Goal: Transaction & Acquisition: Purchase product/service

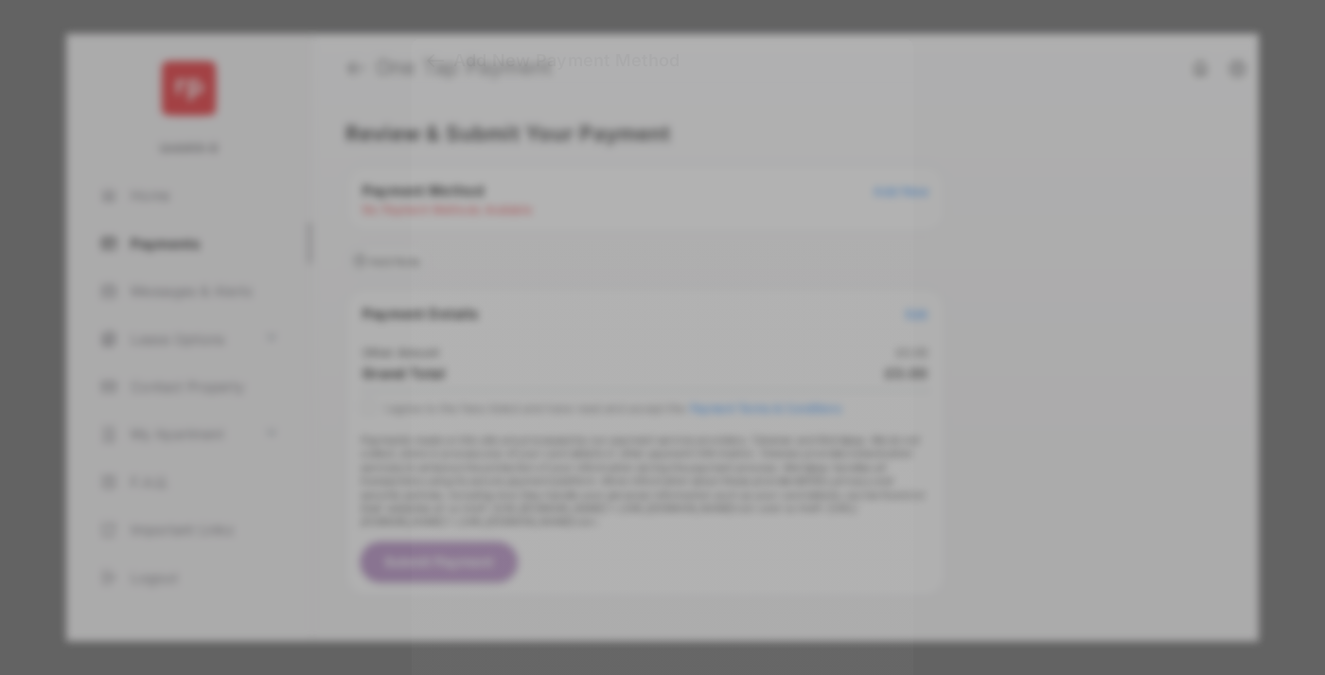
scroll to position [14, 0]
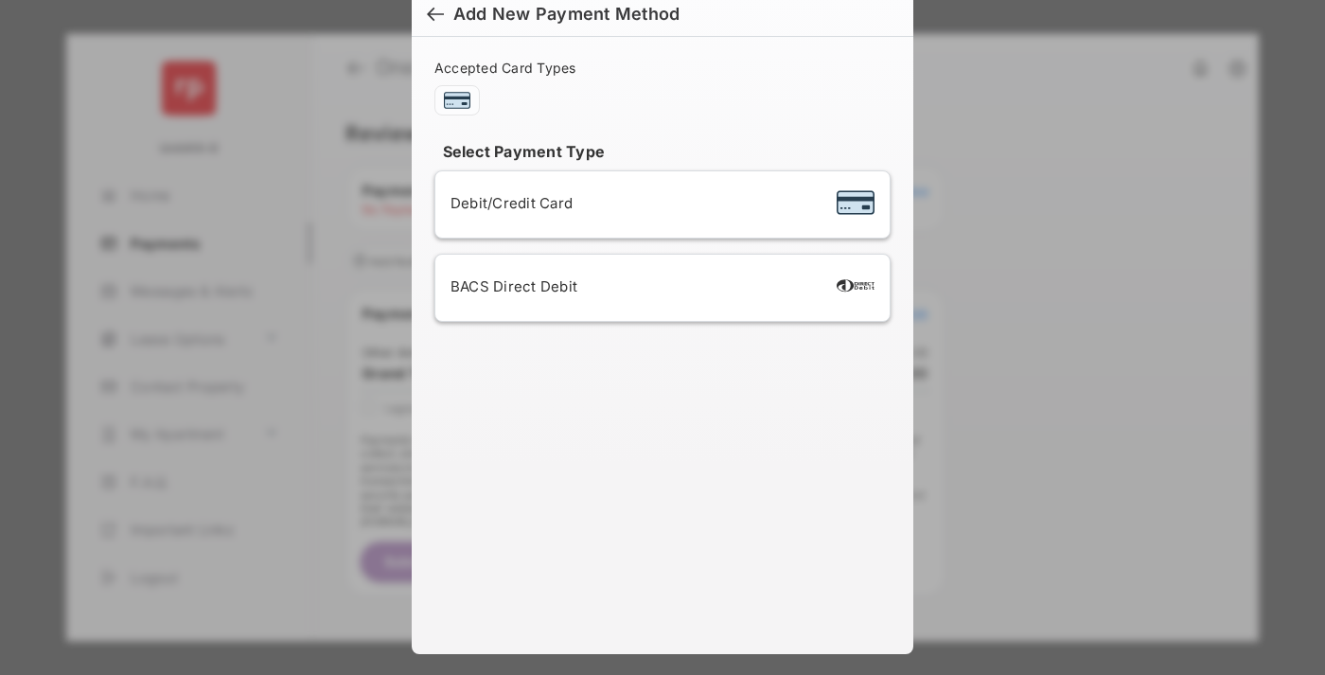
click at [659, 288] on div "BACS Direct Debit" at bounding box center [662, 288] width 424 height 36
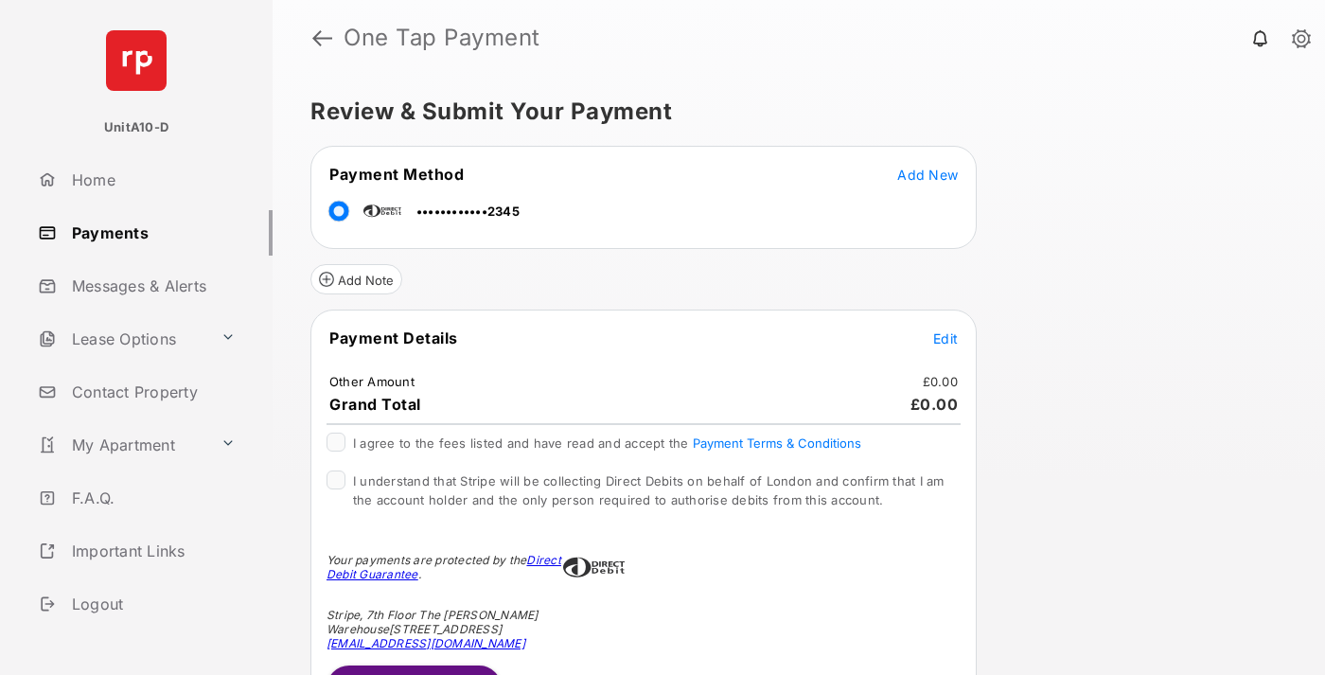
click at [945, 338] on span "Edit" at bounding box center [945, 338] width 25 height 16
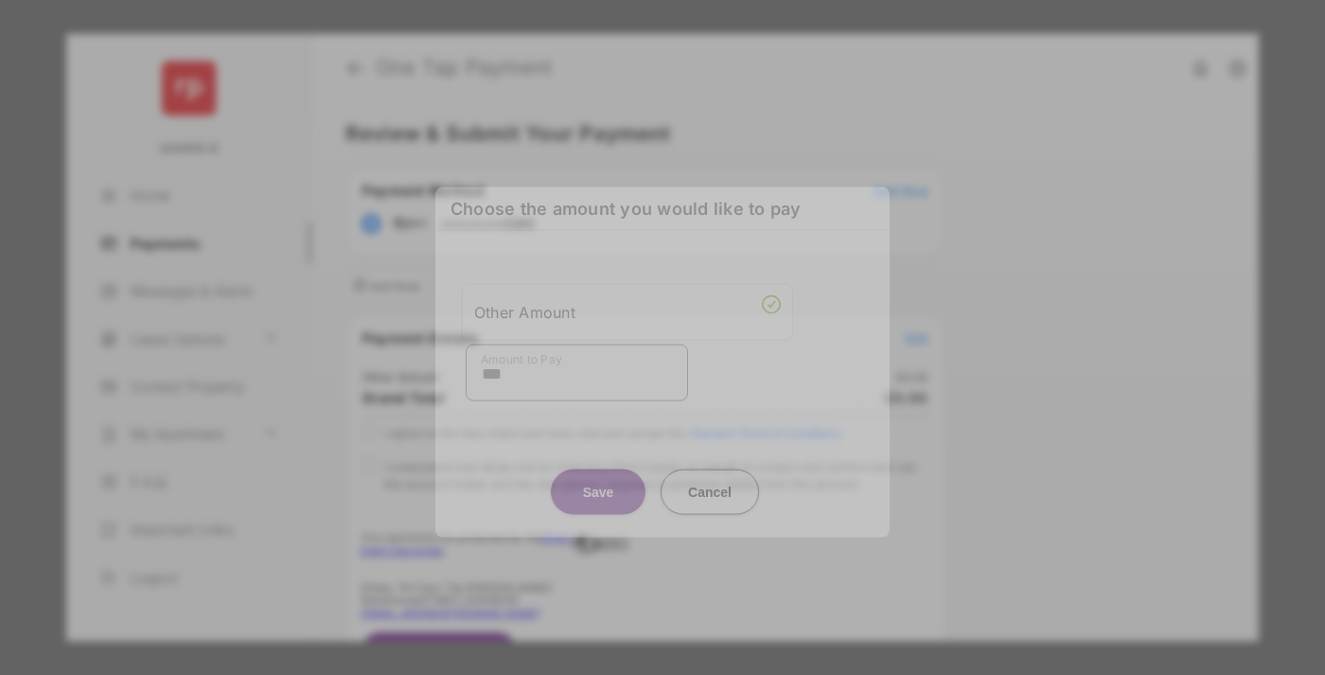
type input "***"
click at [598, 473] on button "Save" at bounding box center [598, 490] width 95 height 45
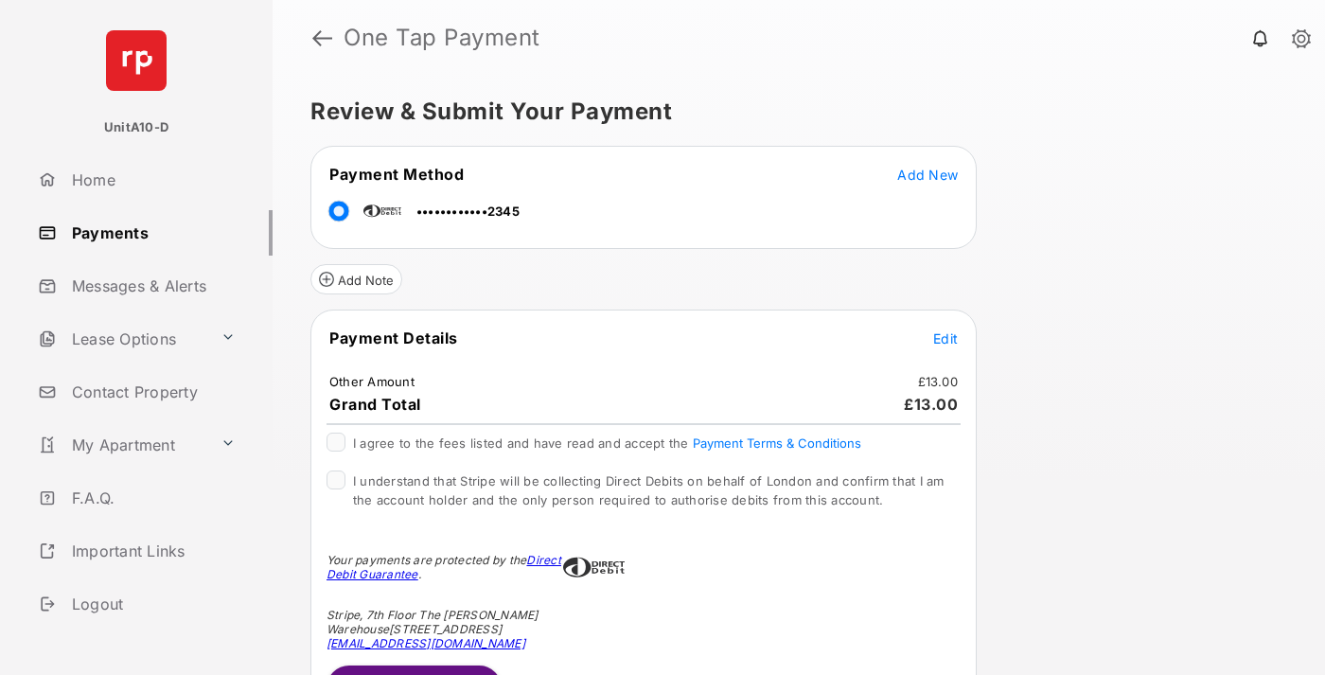
click at [945, 338] on span "Edit" at bounding box center [945, 338] width 25 height 16
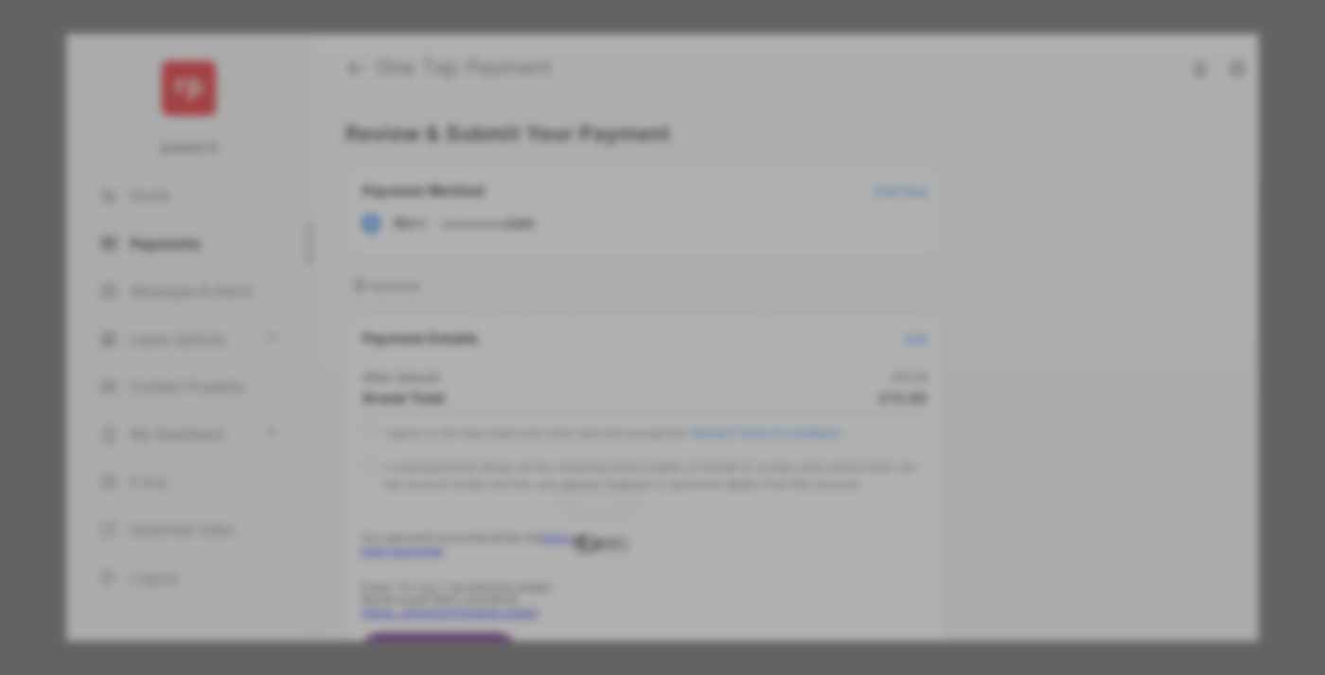
click at [598, 495] on button "Save" at bounding box center [598, 499] width 95 height 45
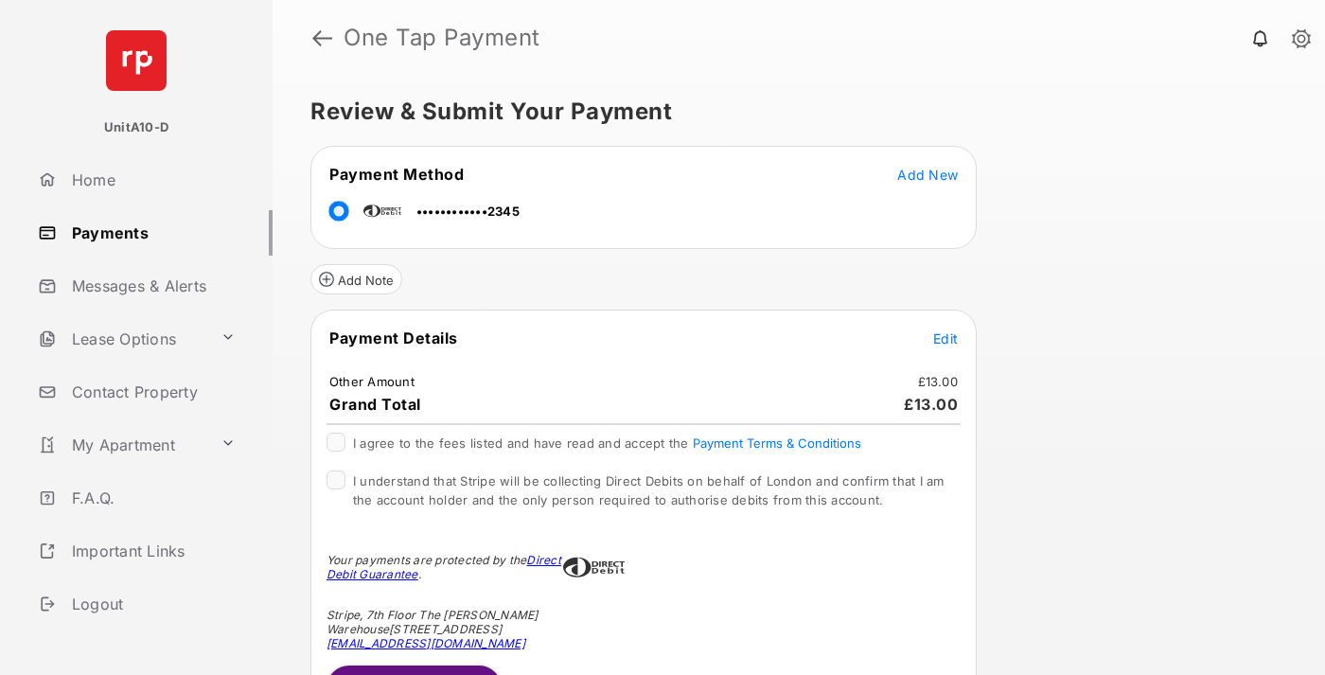
click at [413, 669] on button "Submit Payment" at bounding box center [414, 687] width 175 height 45
